Goal: Task Accomplishment & Management: Complete application form

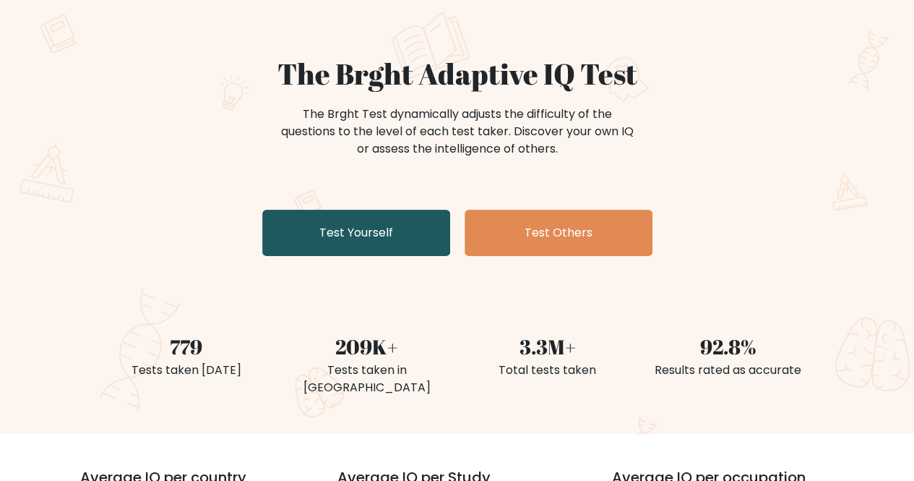
scroll to position [72, 0]
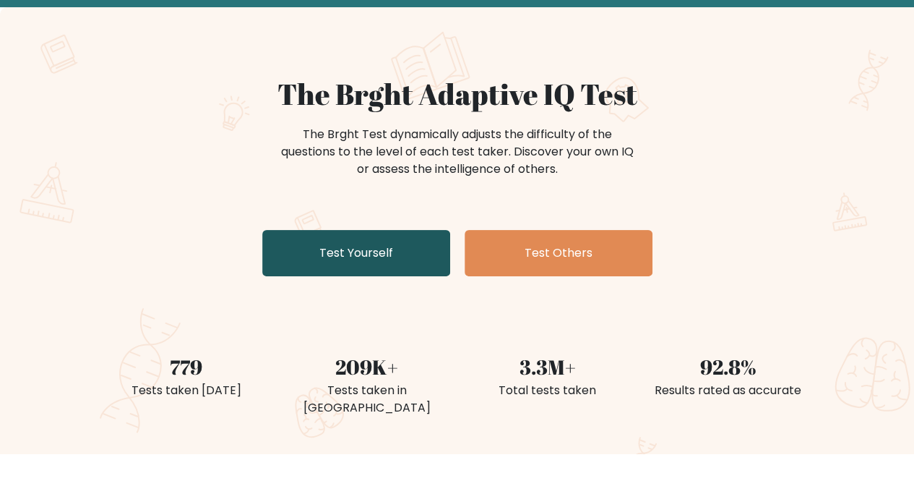
click at [337, 251] on link "Test Yourself" at bounding box center [356, 253] width 188 height 46
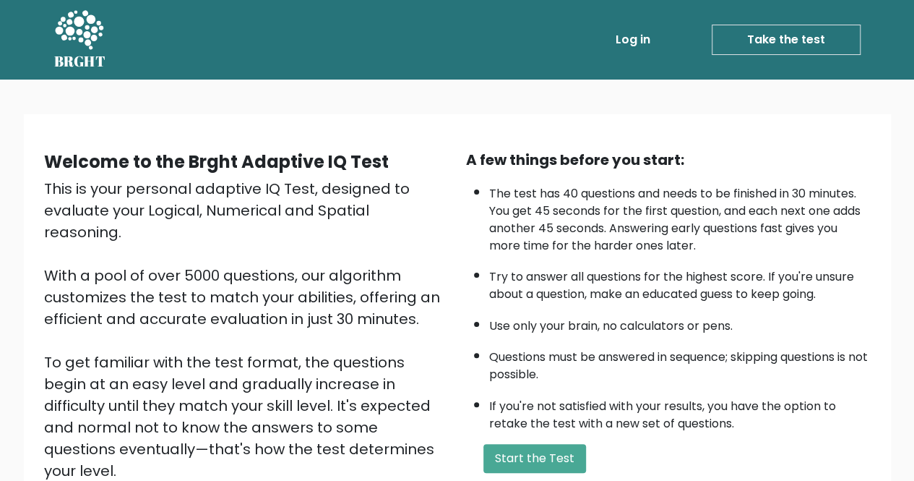
click at [779, 36] on link "Take the test" at bounding box center [786, 40] width 149 height 30
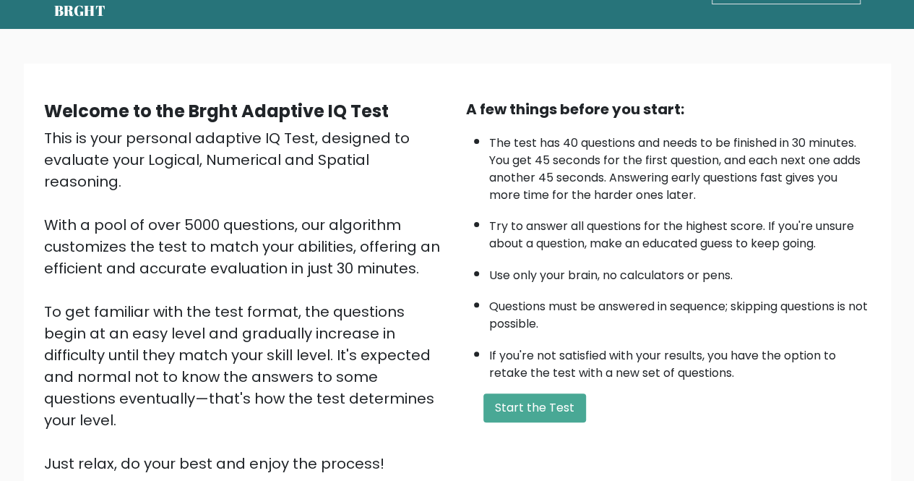
scroll to position [72, 0]
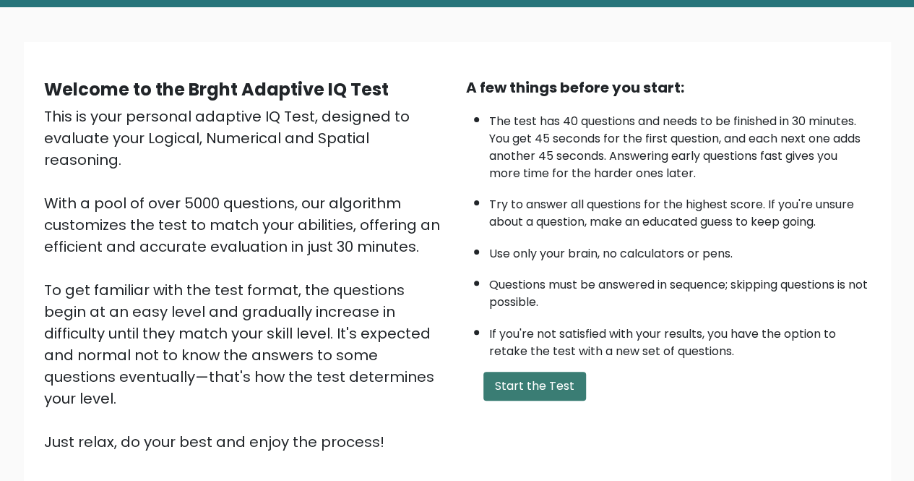
click at [542, 388] on button "Start the Test" at bounding box center [535, 385] width 103 height 29
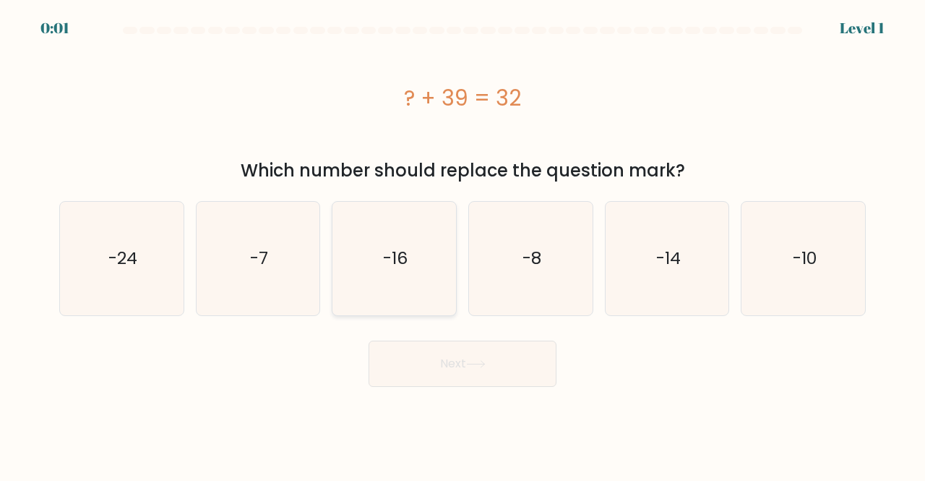
click at [410, 255] on icon "-16" at bounding box center [394, 258] width 113 height 113
click at [463, 244] on input "c. -16" at bounding box center [463, 243] width 1 height 4
radio input "true"
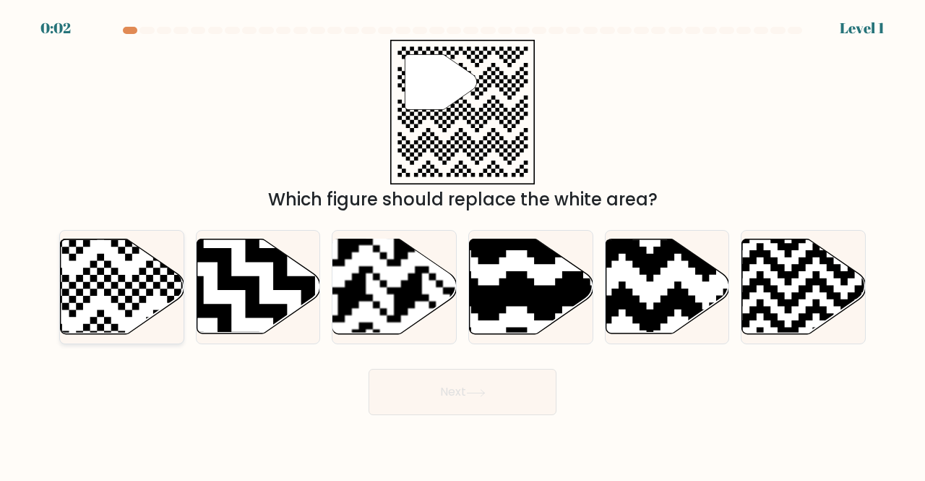
click at [125, 296] on icon at bounding box center [123, 286] width 124 height 95
click at [463, 244] on input "a." at bounding box center [463, 243] width 1 height 4
radio input "true"
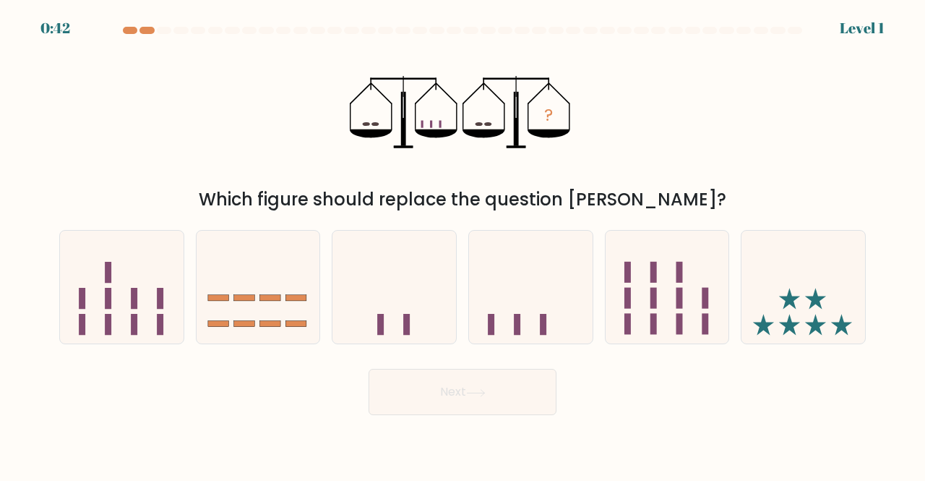
click at [220, 385] on body "0:42 Level 1" at bounding box center [462, 240] width 925 height 481
click at [520, 316] on icon at bounding box center [531, 287] width 124 height 102
click at [463, 244] on input "d." at bounding box center [463, 243] width 1 height 4
radio input "true"
click at [515, 400] on button "Next" at bounding box center [463, 392] width 188 height 46
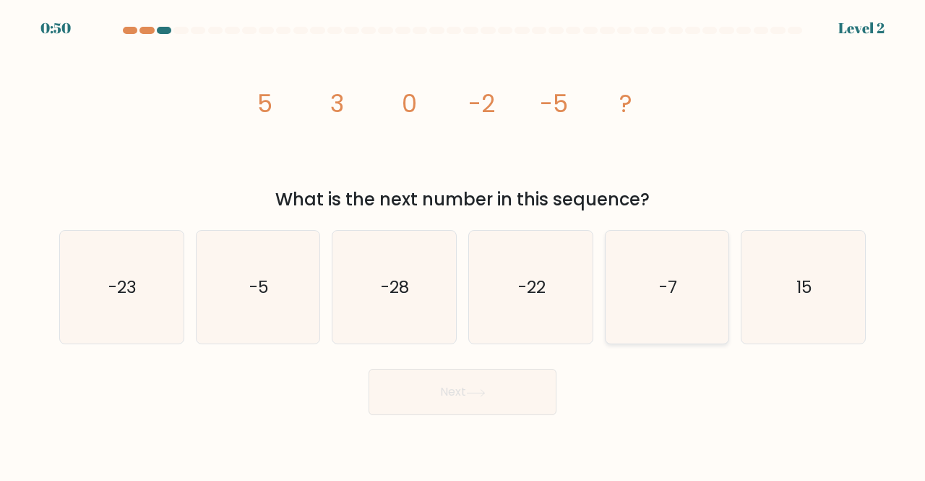
click at [659, 277] on icon "-7" at bounding box center [667, 287] width 113 height 113
click at [463, 244] on input "e. -7" at bounding box center [463, 243] width 1 height 4
radio input "true"
click at [510, 398] on button "Next" at bounding box center [463, 392] width 188 height 46
click at [450, 397] on button "Next" at bounding box center [463, 392] width 188 height 46
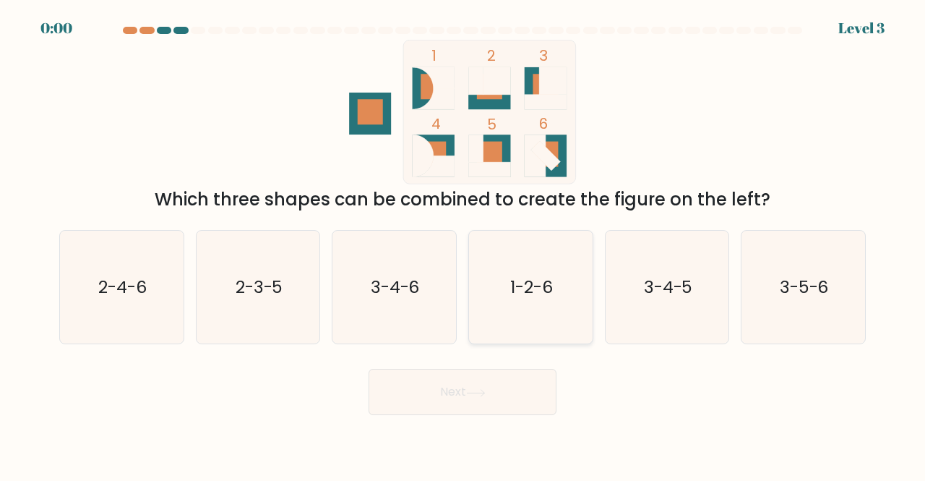
click at [525, 292] on text "1-2-6" at bounding box center [531, 287] width 43 height 24
click at [463, 244] on input "d. 1-2-6" at bounding box center [463, 243] width 1 height 4
radio input "true"
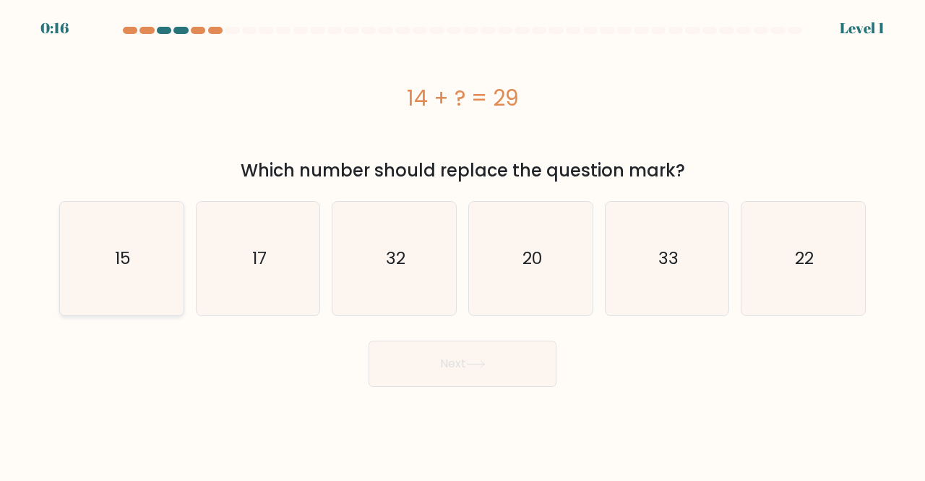
click at [137, 270] on icon "15" at bounding box center [121, 258] width 113 height 113
click at [463, 244] on input "a. 15" at bounding box center [463, 243] width 1 height 4
radio input "true"
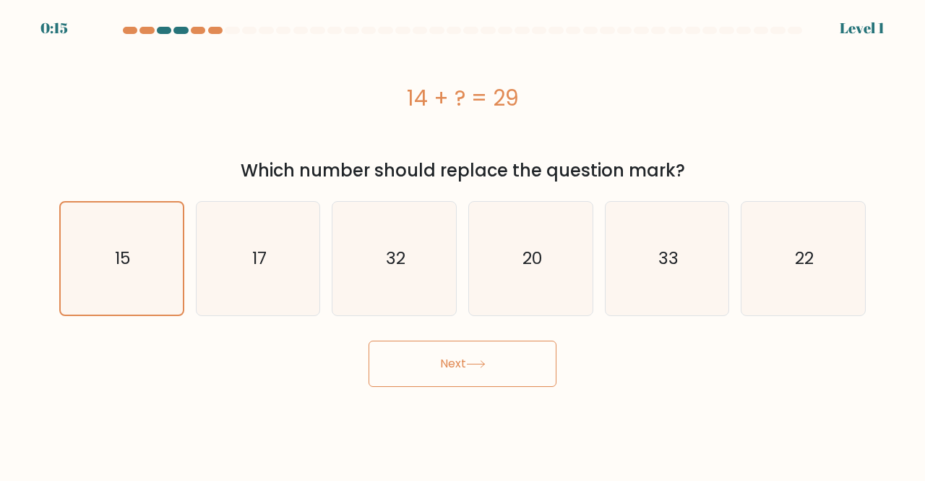
click at [459, 374] on button "Next" at bounding box center [463, 363] width 188 height 46
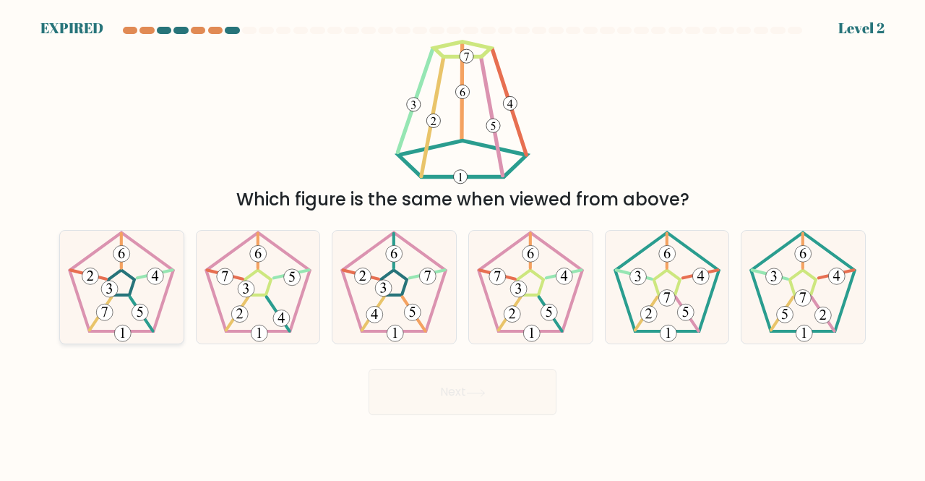
click at [121, 301] on icon at bounding box center [121, 287] width 113 height 113
click at [463, 244] on input "a." at bounding box center [463, 243] width 1 height 4
radio input "true"
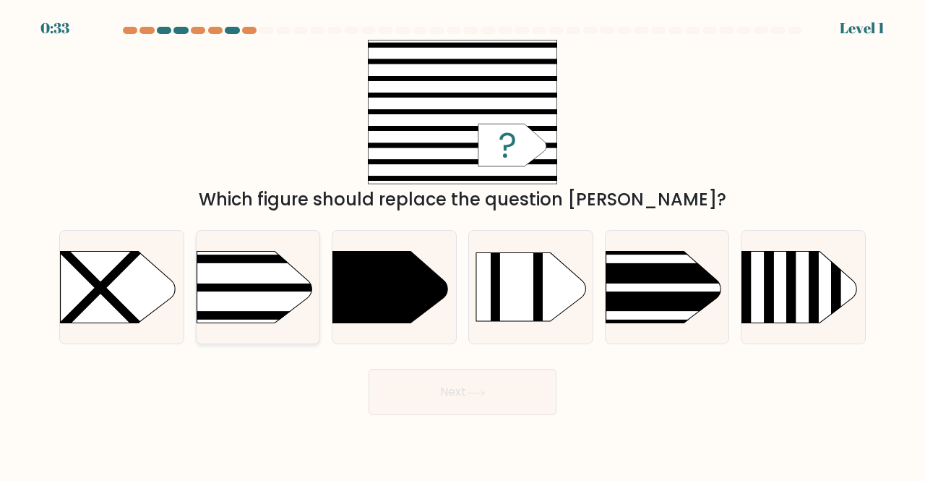
click at [257, 296] on rect at bounding box center [169, 230] width 321 height 244
click at [463, 244] on input "b." at bounding box center [463, 243] width 1 height 4
radio input "true"
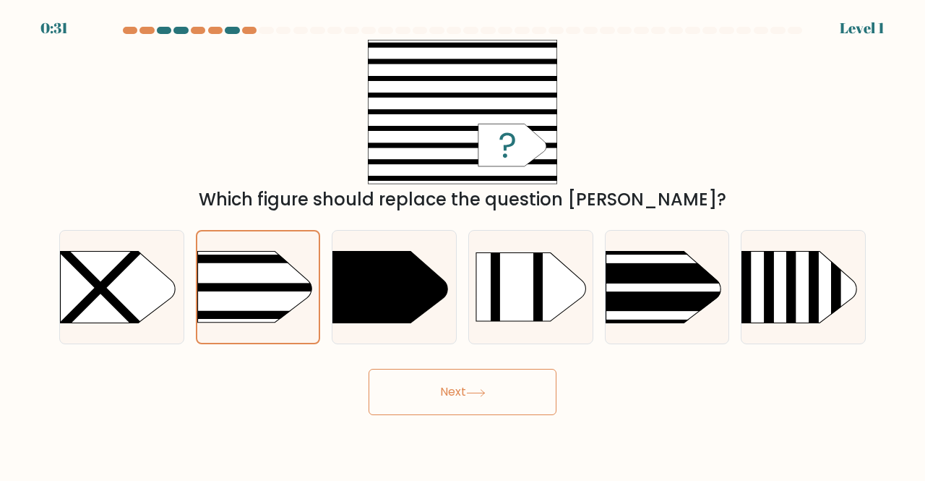
click at [456, 400] on button "Next" at bounding box center [463, 392] width 188 height 46
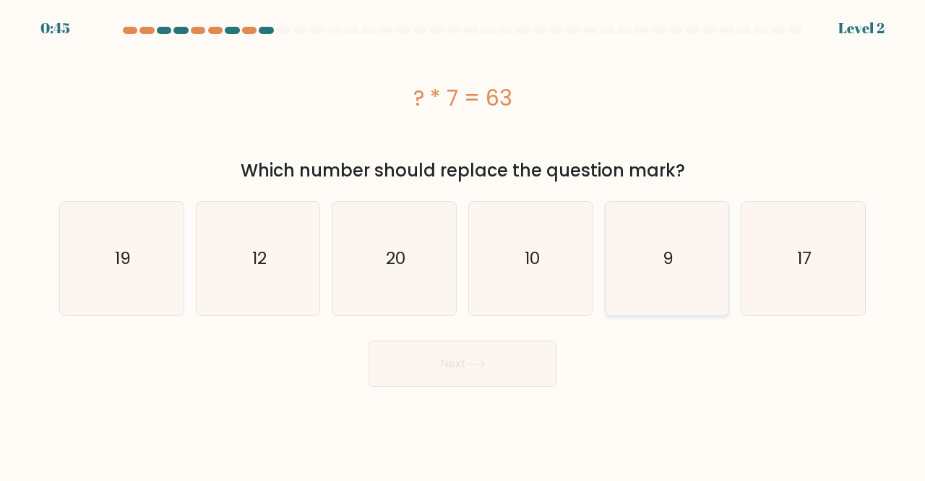
click at [649, 280] on icon "9" at bounding box center [667, 258] width 113 height 113
click at [463, 244] on input "e. 9" at bounding box center [463, 243] width 1 height 4
radio input "true"
click at [535, 364] on button "Next" at bounding box center [463, 363] width 188 height 46
click at [476, 370] on button "Next" at bounding box center [463, 363] width 188 height 46
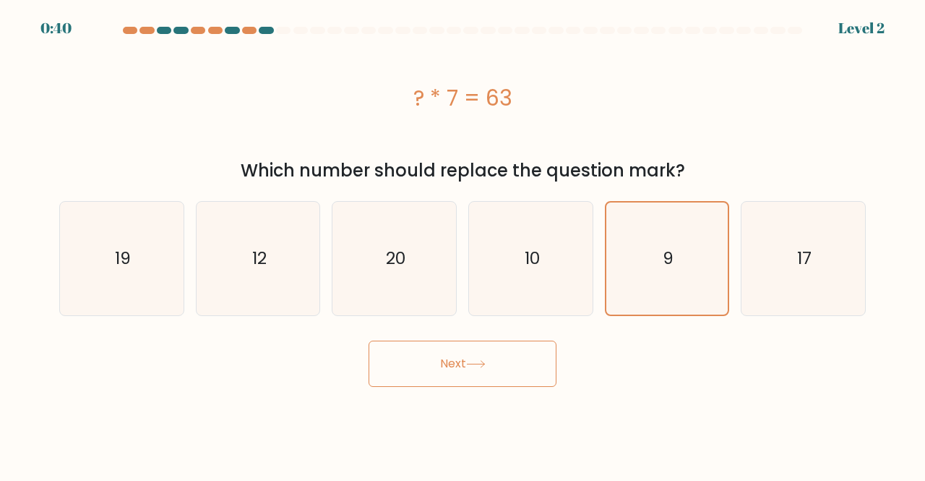
click at [432, 358] on button "Next" at bounding box center [463, 363] width 188 height 46
click at [452, 366] on button "Next" at bounding box center [463, 363] width 188 height 46
click at [458, 362] on button "Next" at bounding box center [463, 363] width 188 height 46
click at [494, 359] on button "Next" at bounding box center [463, 363] width 188 height 46
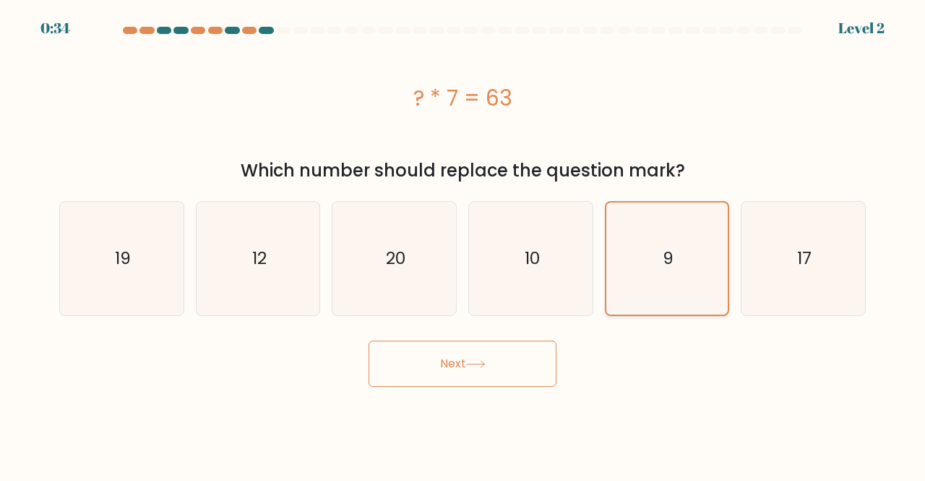
click at [640, 250] on icon "9" at bounding box center [667, 258] width 112 height 112
click at [463, 244] on input "e. 9" at bounding box center [463, 243] width 1 height 4
click at [525, 252] on text "10" at bounding box center [531, 258] width 15 height 24
click at [463, 244] on input "d. 10" at bounding box center [463, 243] width 1 height 4
radio input "true"
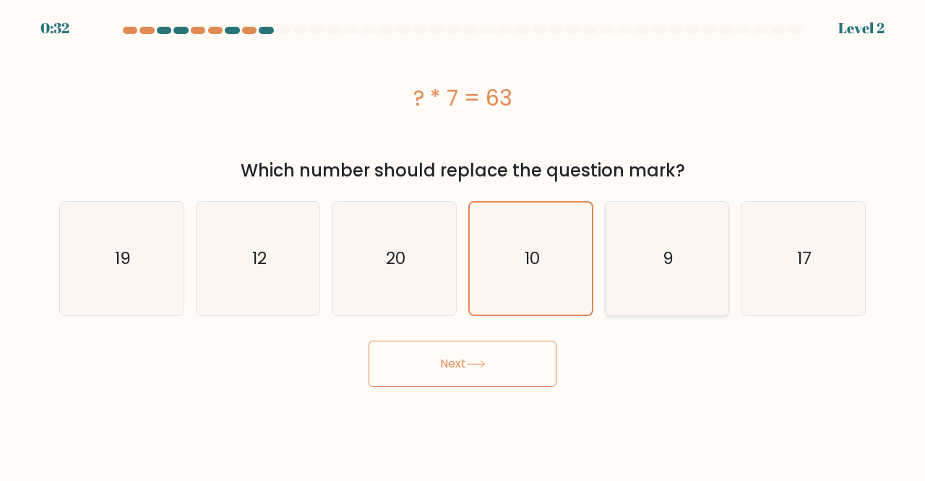
click at [632, 254] on icon "9" at bounding box center [667, 258] width 113 height 113
click at [463, 244] on input "e. 9" at bounding box center [463, 243] width 1 height 4
radio input "true"
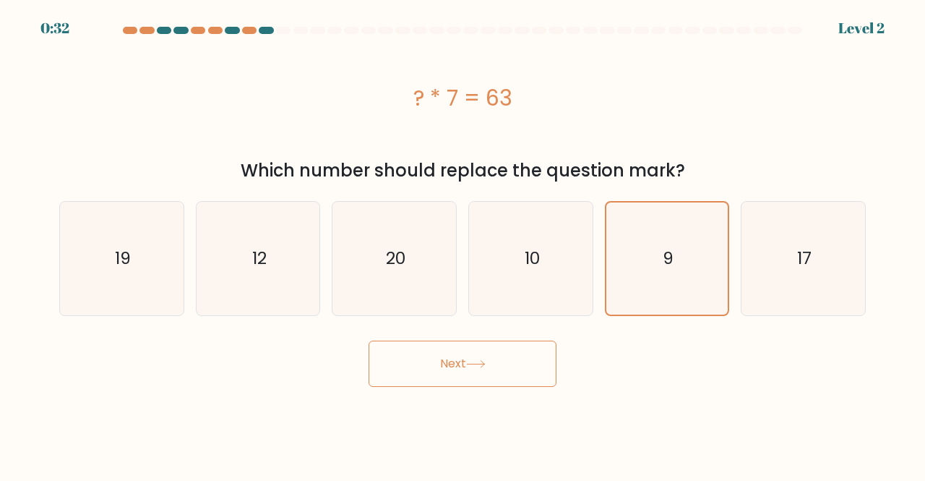
click at [501, 364] on button "Next" at bounding box center [463, 363] width 188 height 46
click at [448, 364] on button "Next" at bounding box center [463, 363] width 188 height 46
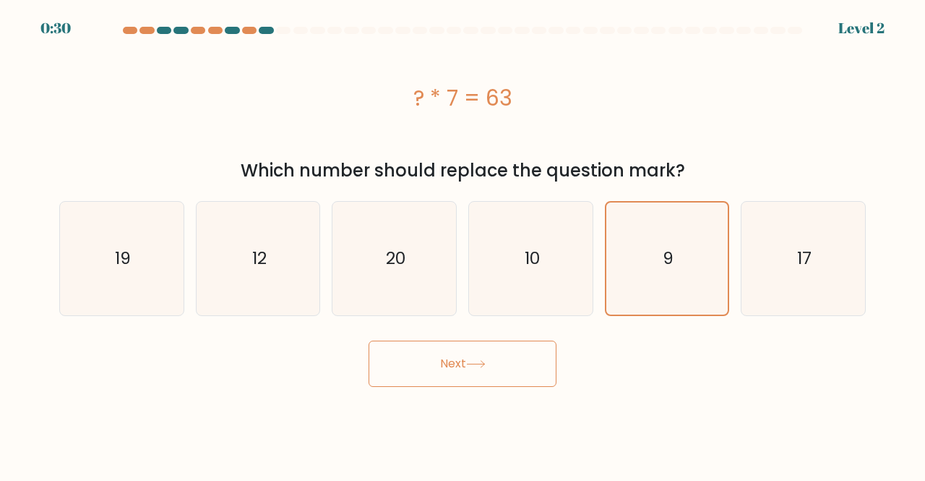
click at [448, 364] on button "Next" at bounding box center [463, 363] width 188 height 46
click at [472, 361] on icon at bounding box center [476, 364] width 20 height 8
click at [471, 356] on button "Next" at bounding box center [463, 363] width 188 height 46
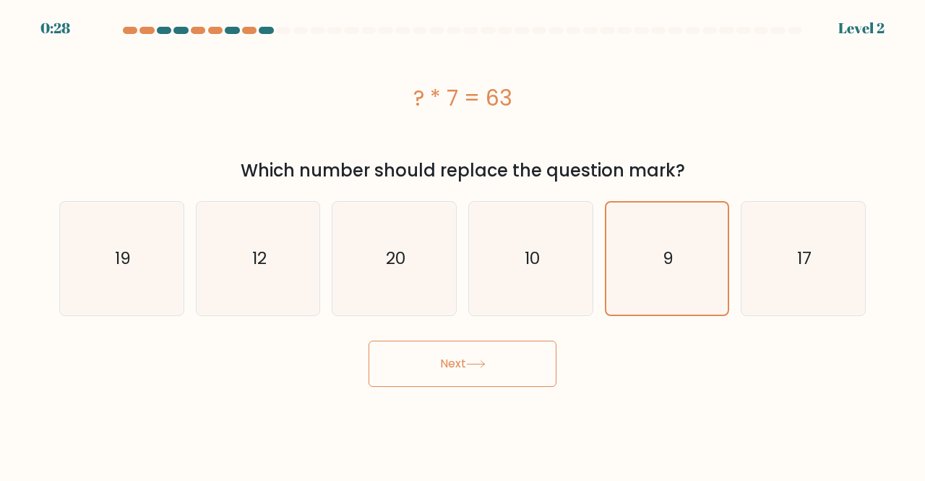
click at [470, 356] on button "Next" at bounding box center [463, 363] width 188 height 46
drag, startPoint x: 470, startPoint y: 356, endPoint x: 437, endPoint y: 307, distance: 58.9
click at [467, 351] on button "Next" at bounding box center [463, 363] width 188 height 46
click at [451, 358] on button "Next" at bounding box center [463, 363] width 188 height 46
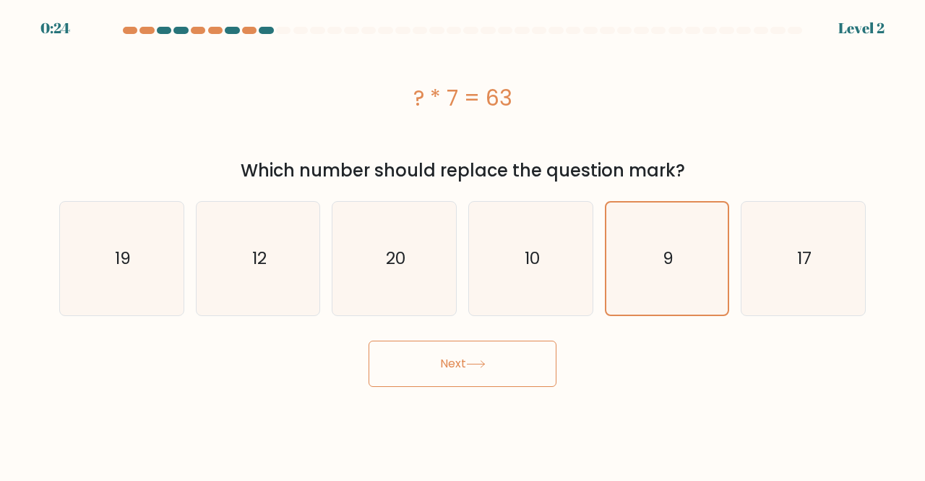
click at [451, 347] on button "Next" at bounding box center [463, 363] width 188 height 46
click at [520, 267] on icon "10" at bounding box center [530, 258] width 113 height 113
click at [463, 244] on input "d. 10" at bounding box center [463, 243] width 1 height 4
radio input "true"
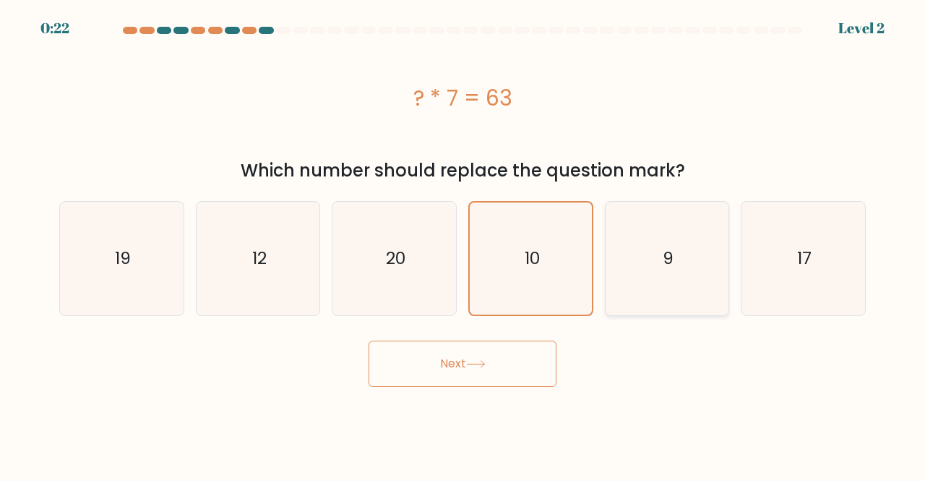
click at [607, 258] on div "9" at bounding box center [667, 258] width 125 height 115
click at [463, 244] on input "e. 9" at bounding box center [463, 243] width 1 height 4
radio input "true"
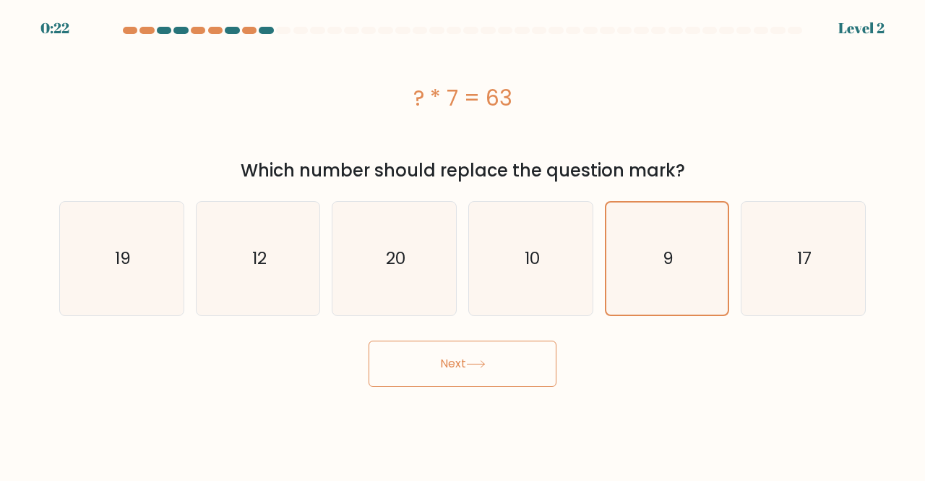
click at [500, 364] on button "Next" at bounding box center [463, 363] width 188 height 46
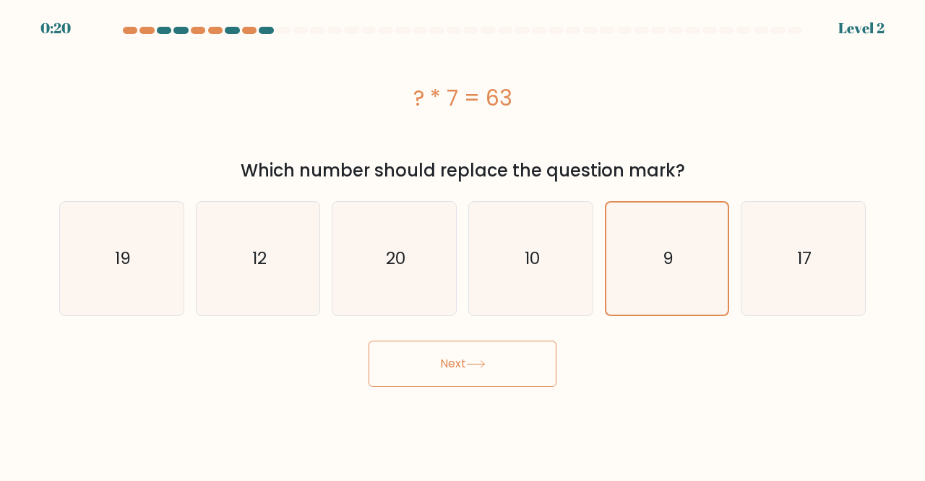
click at [500, 364] on button "Next" at bounding box center [463, 363] width 188 height 46
click at [458, 364] on button "Next" at bounding box center [463, 363] width 188 height 46
click at [462, 364] on button "Next" at bounding box center [463, 363] width 188 height 46
drag, startPoint x: 463, startPoint y: 362, endPoint x: 455, endPoint y: 348, distance: 16.5
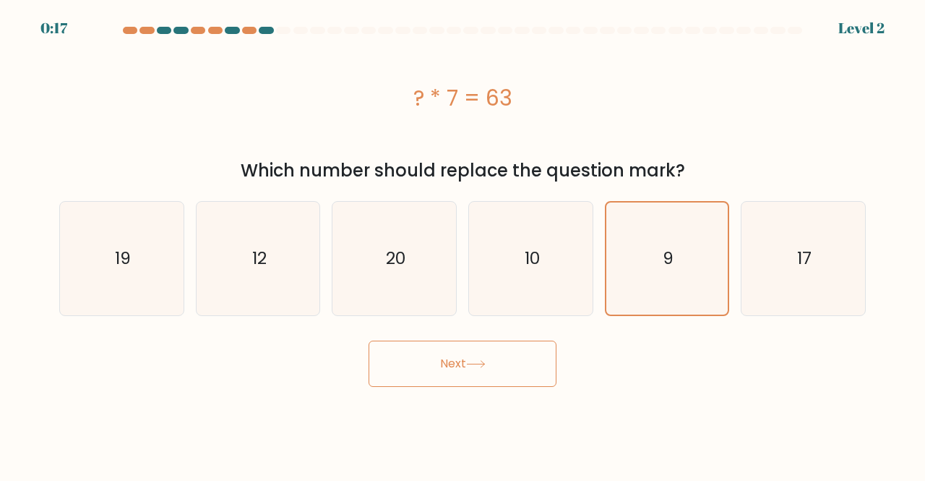
click at [464, 362] on button "Next" at bounding box center [463, 363] width 188 height 46
click at [276, 31] on div at bounding box center [283, 30] width 14 height 7
click at [450, 361] on button "Next" at bounding box center [463, 363] width 188 height 46
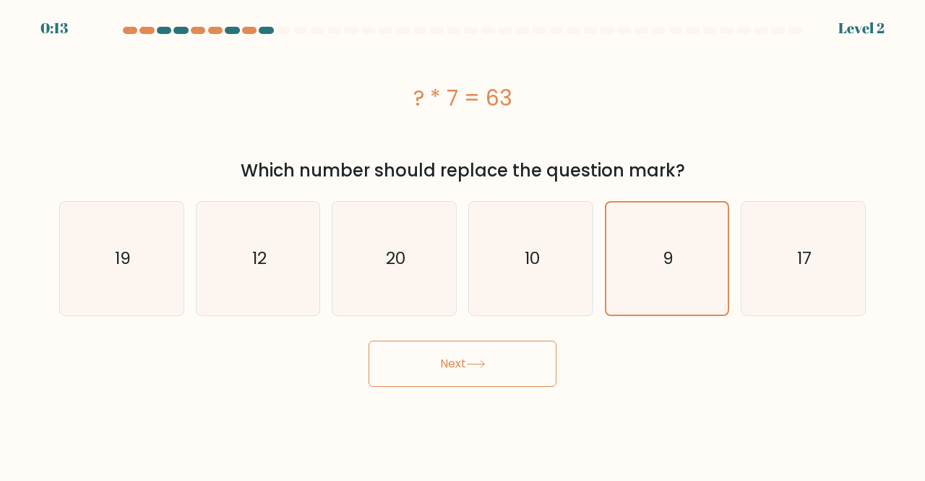
click at [450, 361] on button "Next" at bounding box center [463, 363] width 188 height 46
click at [510, 290] on icon "10" at bounding box center [530, 258] width 113 height 113
click at [463, 244] on input "d. 10" at bounding box center [463, 243] width 1 height 4
radio input "true"
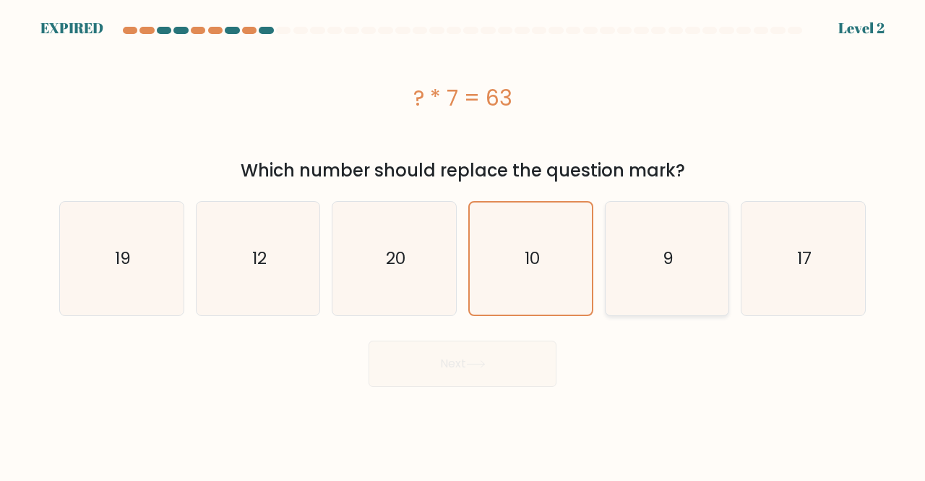
click at [692, 282] on icon "9" at bounding box center [667, 258] width 113 height 113
click at [463, 244] on input "e. 9" at bounding box center [463, 243] width 1 height 4
radio input "true"
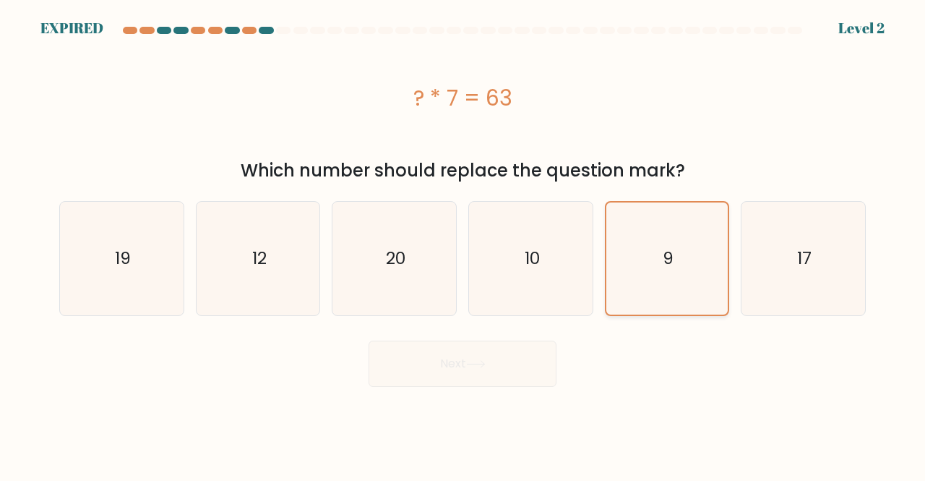
click at [693, 281] on icon "9" at bounding box center [667, 258] width 112 height 112
click at [463, 244] on input "e. 9" at bounding box center [463, 243] width 1 height 4
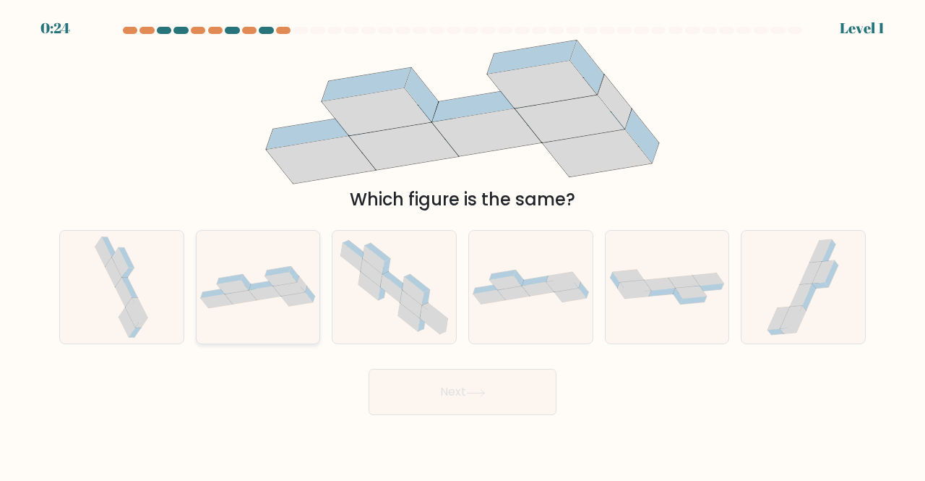
click at [260, 298] on icon at bounding box center [265, 293] width 32 height 14
click at [463, 244] on input "b." at bounding box center [463, 243] width 1 height 4
radio input "true"
click at [463, 396] on button "Next" at bounding box center [463, 392] width 188 height 46
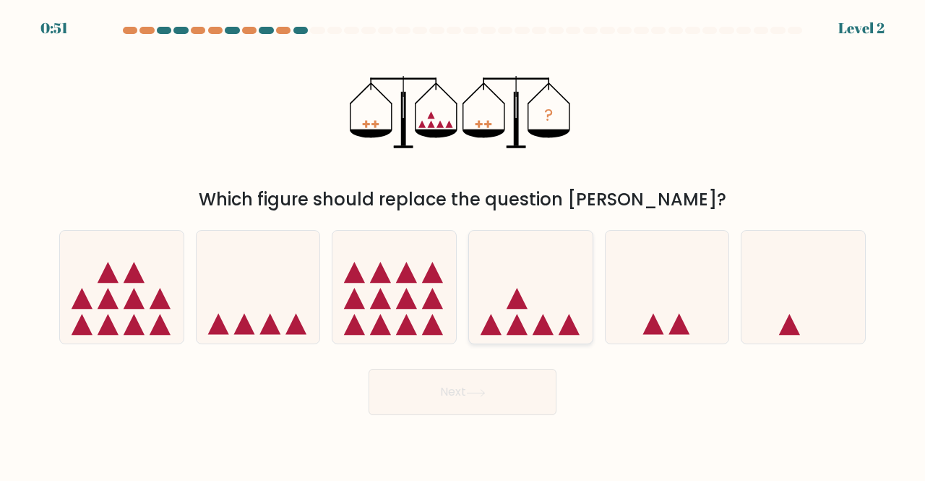
click at [528, 311] on icon at bounding box center [531, 287] width 124 height 102
click at [463, 244] on input "d." at bounding box center [463, 243] width 1 height 4
radio input "true"
click at [506, 394] on button "Next" at bounding box center [463, 392] width 188 height 46
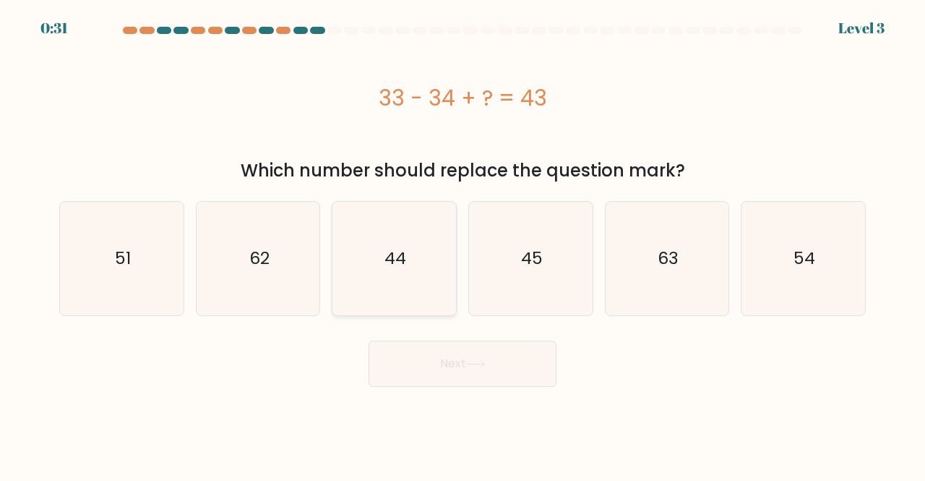
click at [384, 267] on icon "44" at bounding box center [394, 258] width 113 height 113
click at [463, 244] on input "c. 44" at bounding box center [463, 243] width 1 height 4
radio input "true"
click at [502, 371] on button "Next" at bounding box center [463, 363] width 188 height 46
click at [434, 367] on button "Next" at bounding box center [463, 363] width 188 height 46
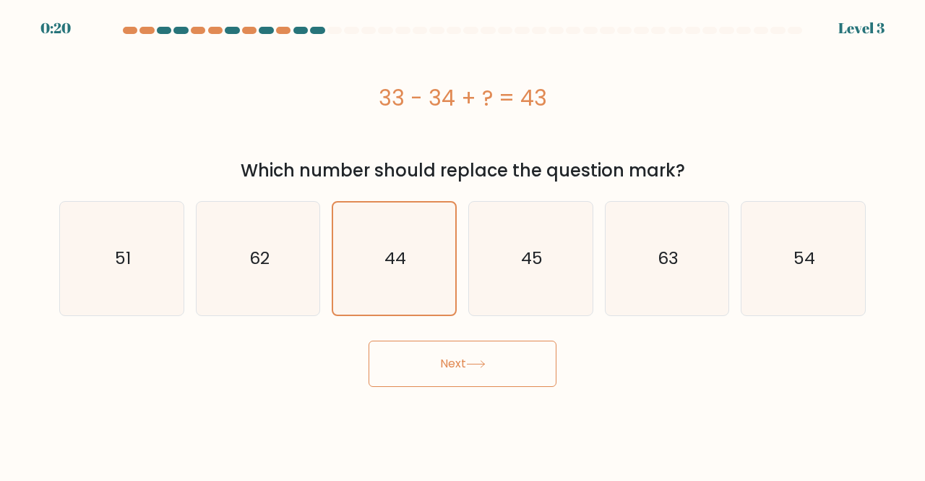
click at [459, 366] on button "Next" at bounding box center [463, 363] width 188 height 46
click at [447, 369] on button "Next" at bounding box center [463, 363] width 188 height 46
click at [447, 365] on button "Next" at bounding box center [463, 363] width 188 height 46
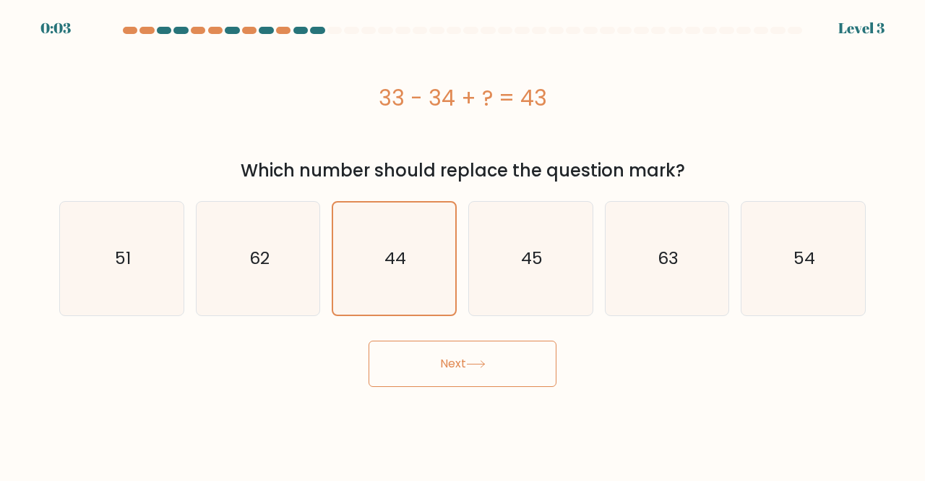
click at [406, 358] on button "Next" at bounding box center [463, 363] width 188 height 46
click at [406, 357] on button "Next" at bounding box center [463, 363] width 188 height 46
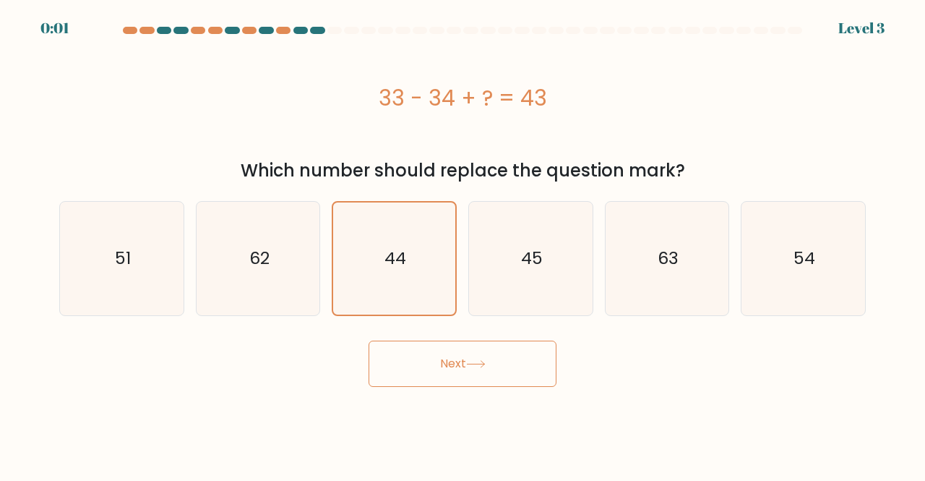
click at [406, 357] on button "Next" at bounding box center [463, 363] width 188 height 46
click at [405, 269] on text "44" at bounding box center [396, 257] width 22 height 23
click at [463, 244] on input "c. 44" at bounding box center [463, 243] width 1 height 4
click at [276, 263] on icon "62" at bounding box center [258, 258] width 113 height 113
click at [463, 244] on input "b. 62" at bounding box center [463, 243] width 1 height 4
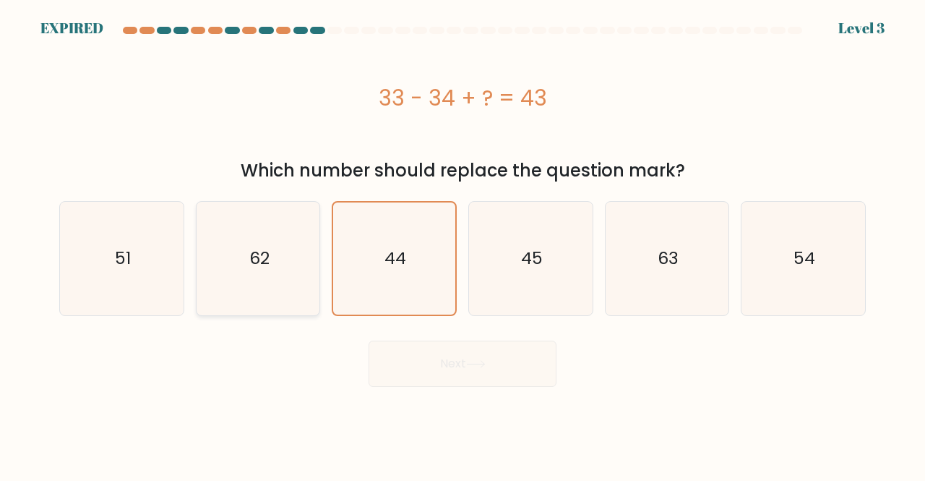
radio input "true"
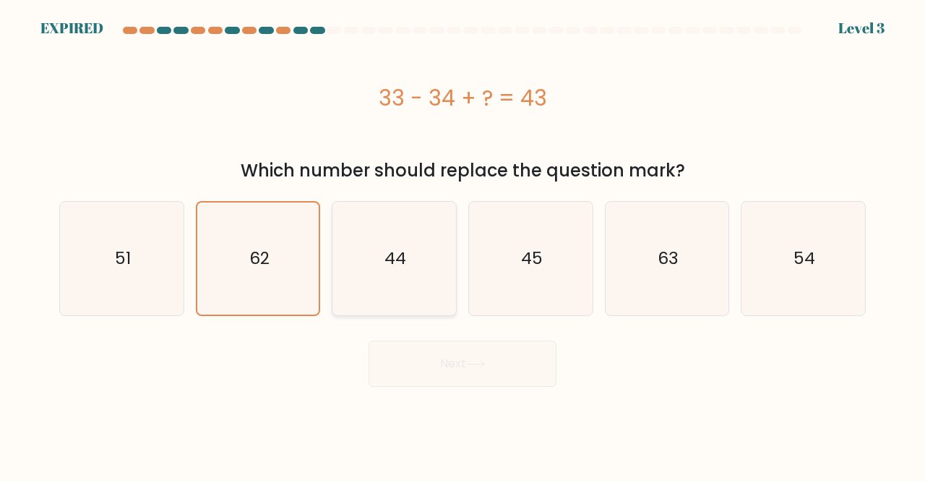
click at [381, 283] on icon "44" at bounding box center [394, 258] width 113 height 113
click at [463, 244] on input "c. 44" at bounding box center [463, 243] width 1 height 4
radio input "true"
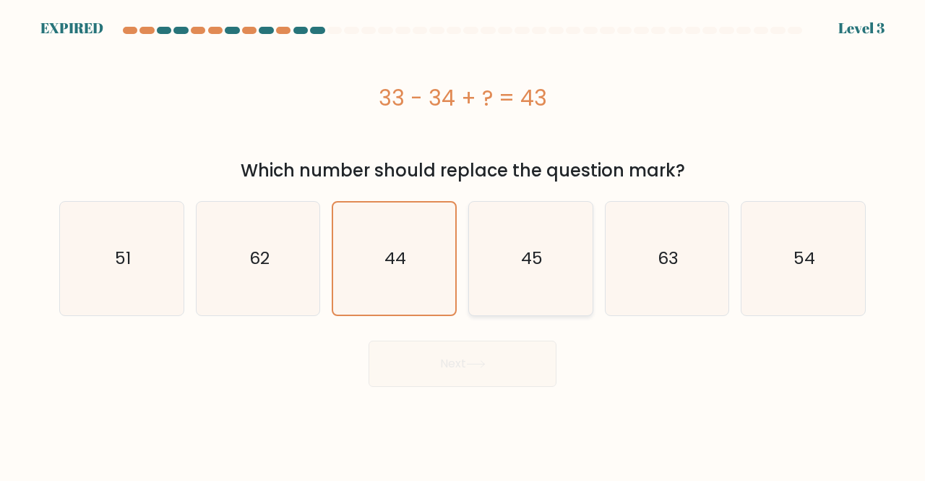
click at [493, 262] on icon "45" at bounding box center [530, 258] width 113 height 113
click at [463, 244] on input "d. 45" at bounding box center [463, 243] width 1 height 4
radio input "true"
